Goal: Information Seeking & Learning: Learn about a topic

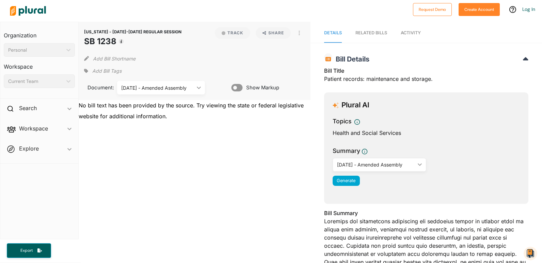
drag, startPoint x: 86, startPoint y: 42, endPoint x: 115, endPoint y: 39, distance: 28.7
click at [115, 39] on h1 "SB 1238" at bounding box center [132, 41] width 97 height 12
copy h1 "SB 1238"
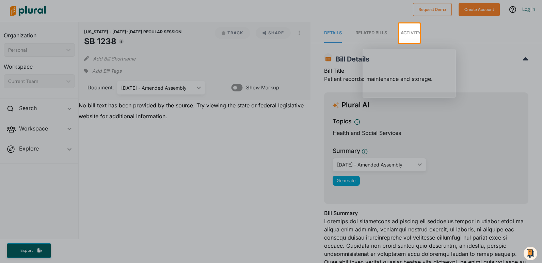
click at [411, 34] on span "Activity" at bounding box center [411, 32] width 20 height 5
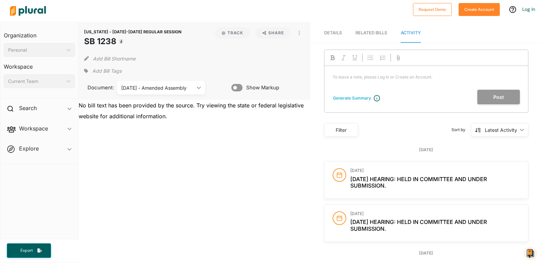
click at [333, 35] on link "Details" at bounding box center [333, 32] width 18 height 19
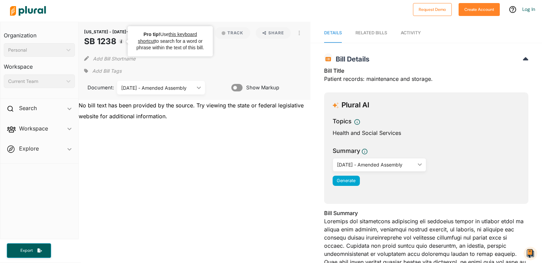
click at [123, 41] on icon "Tooltip anchor" at bounding box center [121, 41] width 5 height 5
click at [361, 32] on div "RELATED BILLS" at bounding box center [371, 33] width 32 height 6
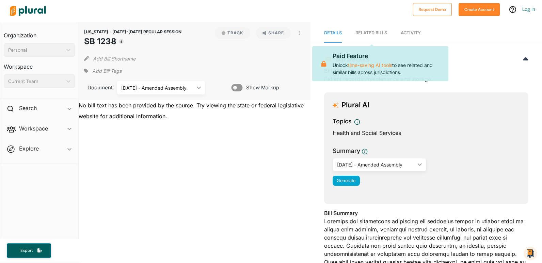
click at [403, 30] on link "Activity" at bounding box center [411, 32] width 20 height 19
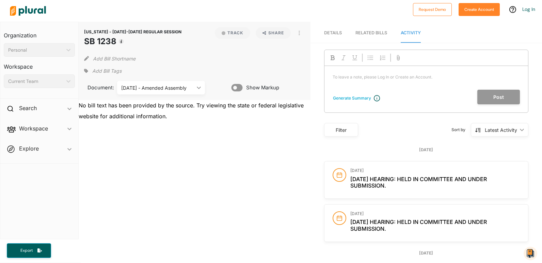
click at [329, 35] on span "Details" at bounding box center [333, 32] width 18 height 5
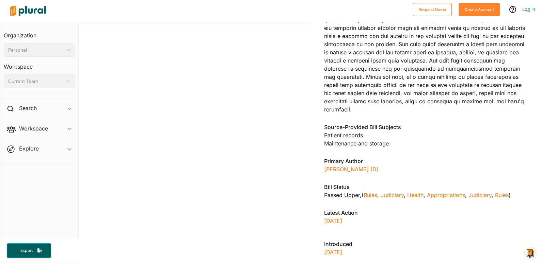
scroll to position [334, 0]
